Goal: Communication & Community: Answer question/provide support

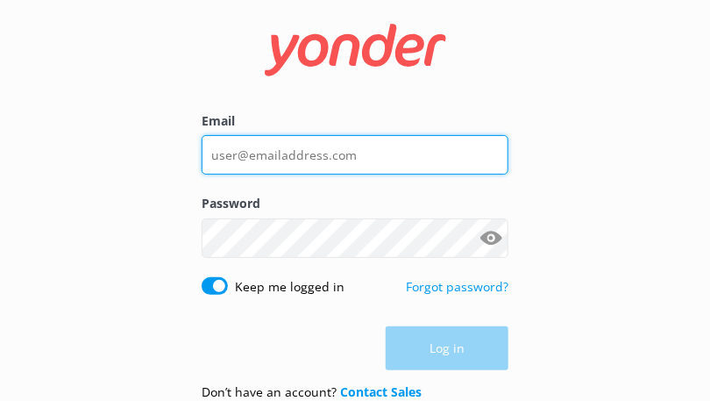
type input "[EMAIL_ADDRESS][DOMAIN_NAME]"
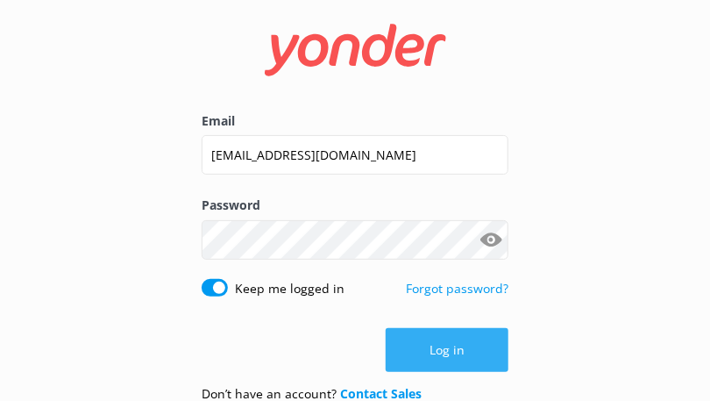
click at [438, 343] on div "Log in" at bounding box center [355, 350] width 307 height 44
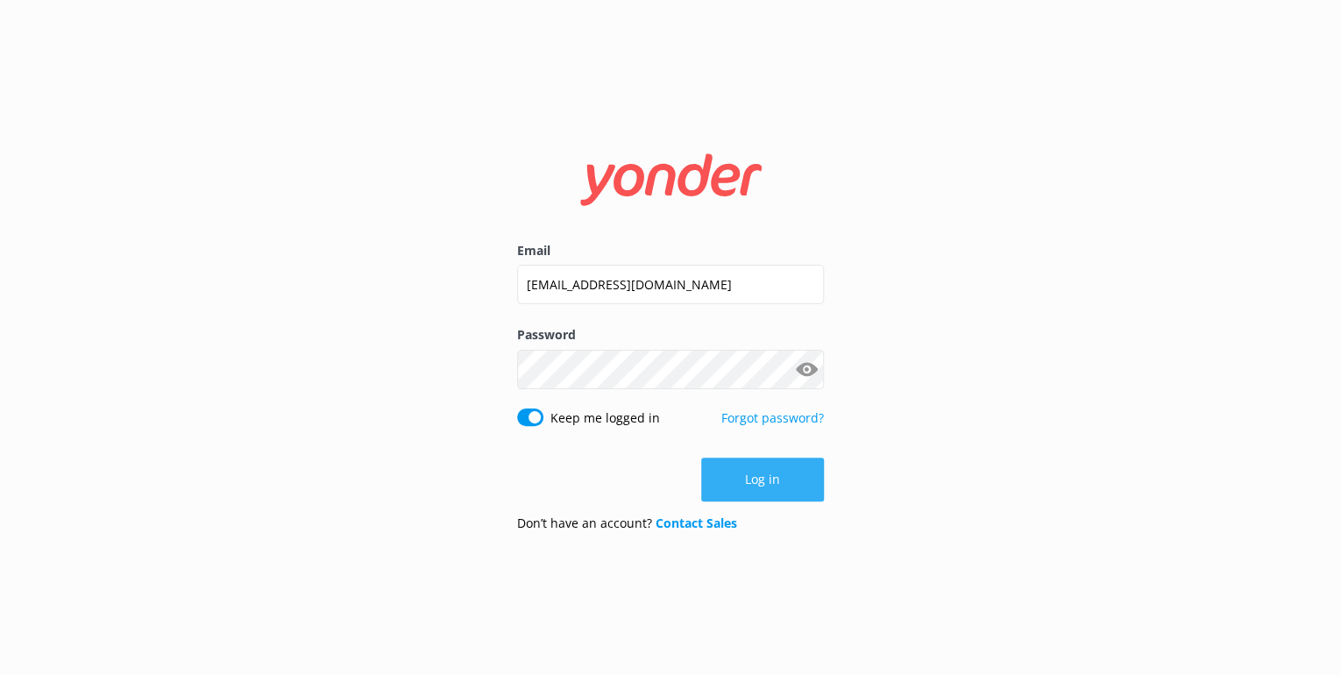
click at [720, 400] on button "Log in" at bounding box center [762, 479] width 123 height 44
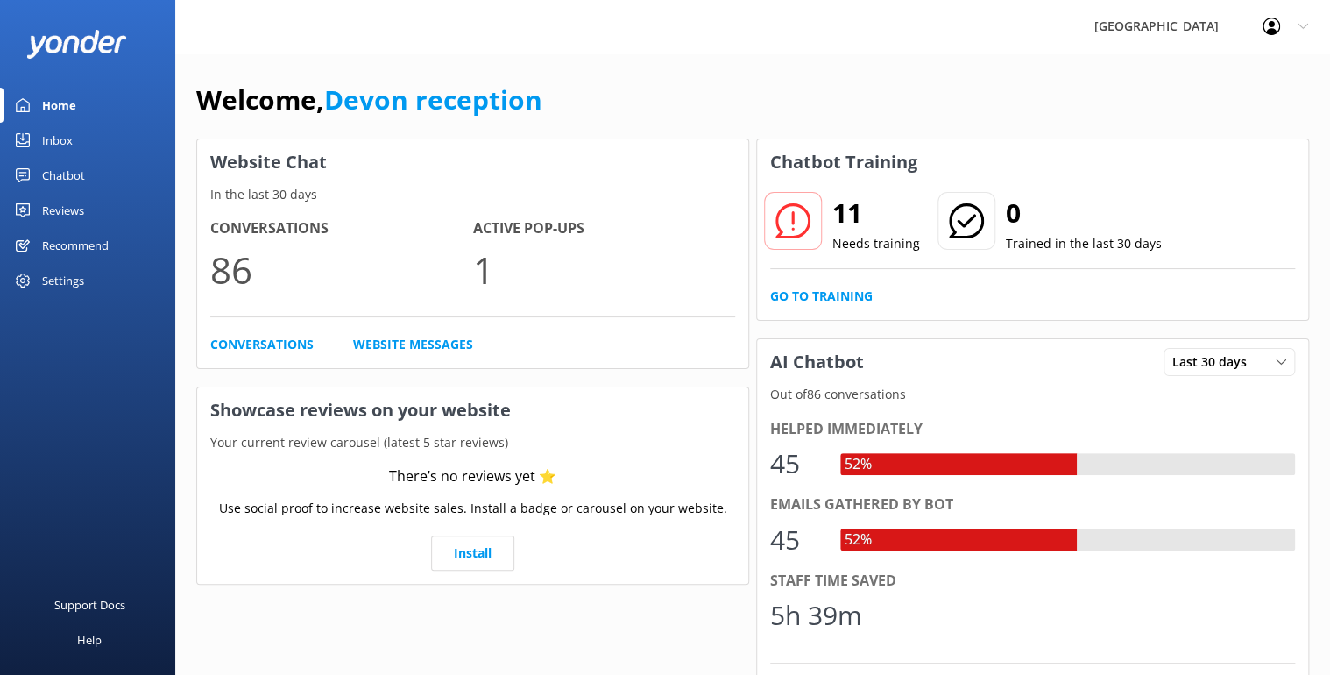
click at [70, 135] on div "Inbox" at bounding box center [57, 140] width 31 height 35
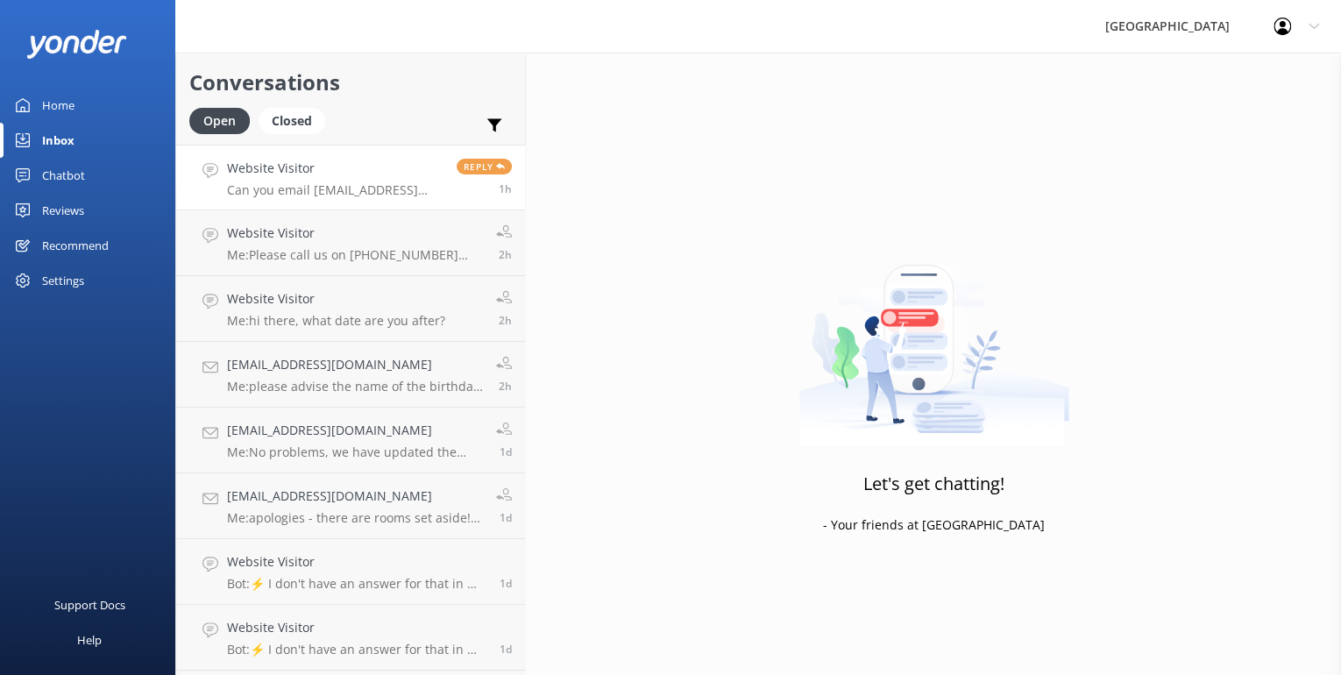
click at [284, 174] on h4 "Website Visitor" at bounding box center [335, 168] width 216 height 19
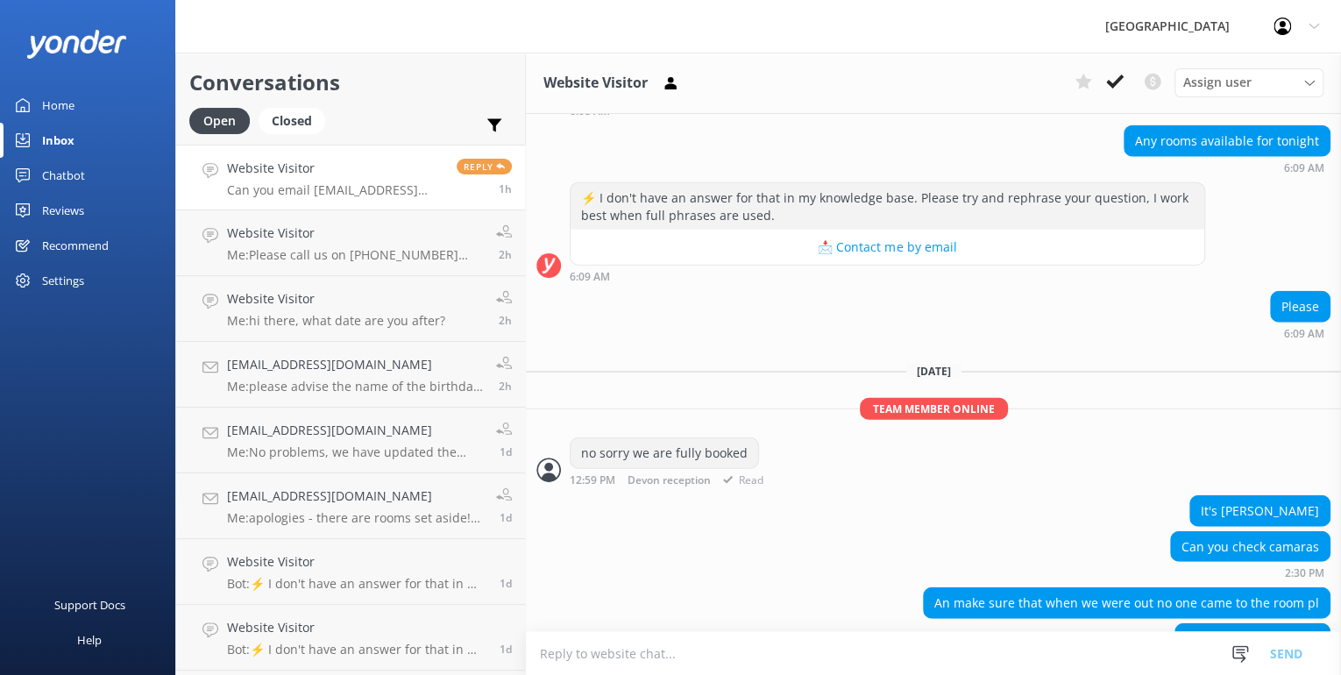
scroll to position [2252, 0]
